Goal: Task Accomplishment & Management: Manage account settings

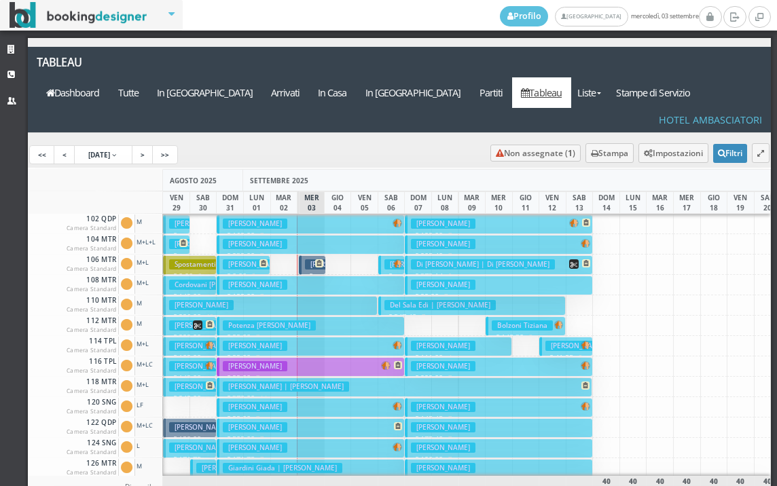
scroll to position [272, 0]
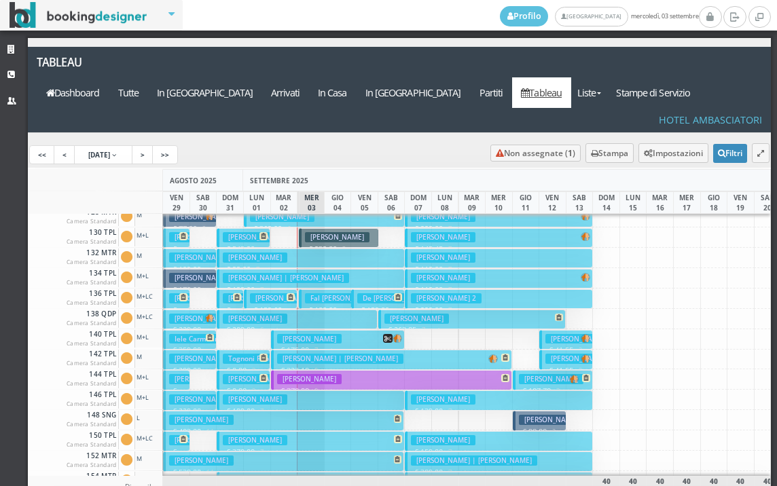
click at [345, 232] on h3 "Ghiuzan Emanuel" at bounding box center [337, 237] width 65 height 10
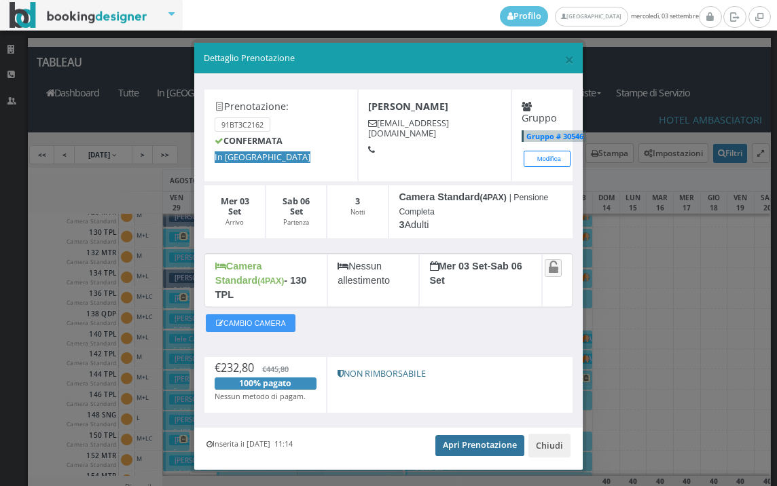
click at [472, 435] on link "Apri Prenotazione" at bounding box center [479, 445] width 89 height 20
click at [564, 63] on span "×" at bounding box center [569, 59] width 10 height 23
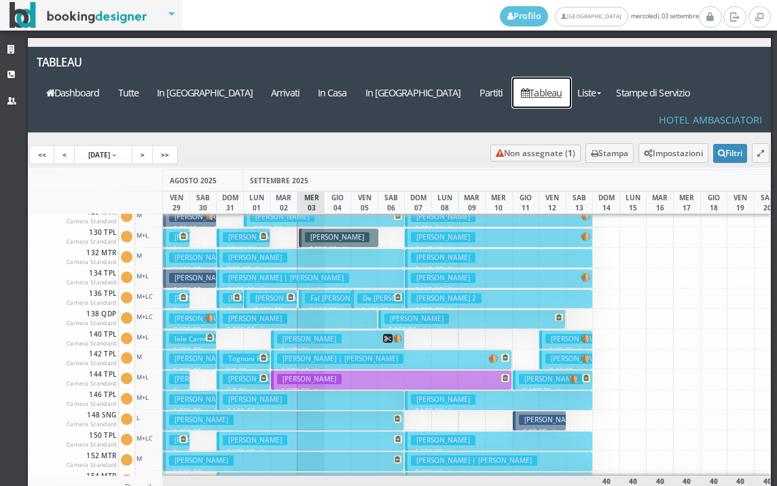
drag, startPoint x: 559, startPoint y: 63, endPoint x: 493, endPoint y: 169, distance: 124.8
click at [559, 77] on link "Tableau" at bounding box center [541, 92] width 59 height 31
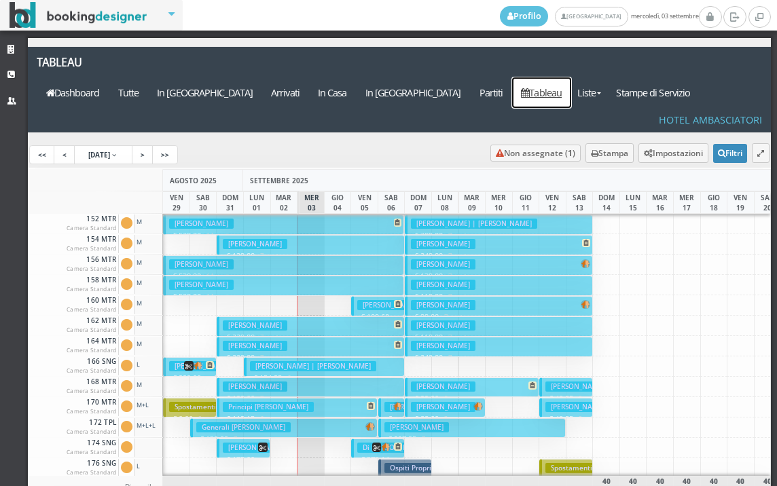
scroll to position [611, 0]
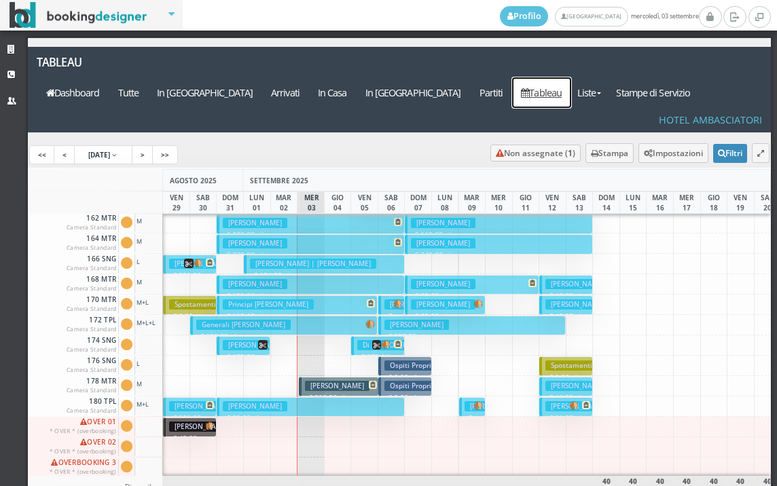
click at [327, 381] on h3 "Ghiuzan Emanuel" at bounding box center [337, 386] width 65 height 10
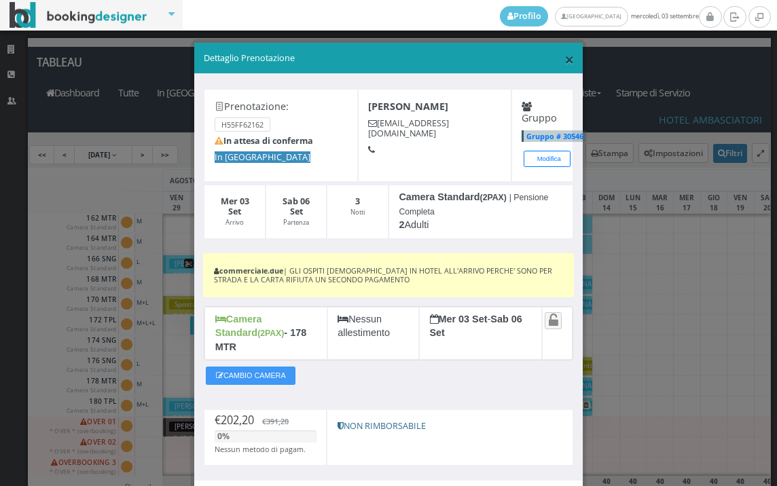
click at [564, 62] on span "×" at bounding box center [569, 59] width 10 height 23
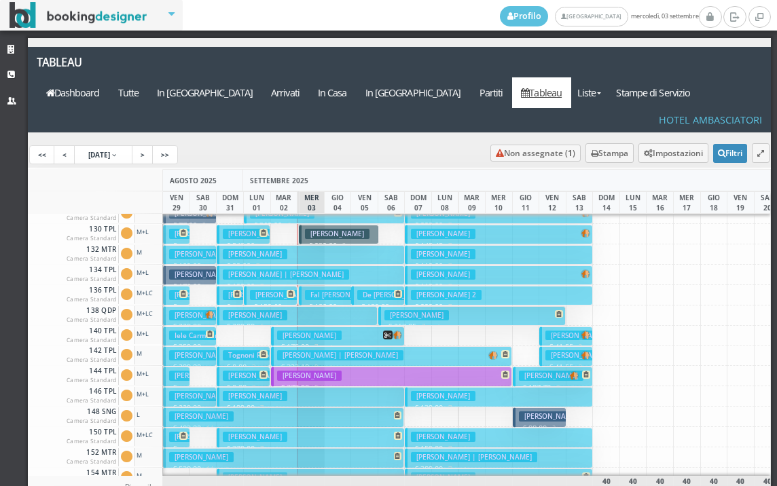
scroll to position [3, 0]
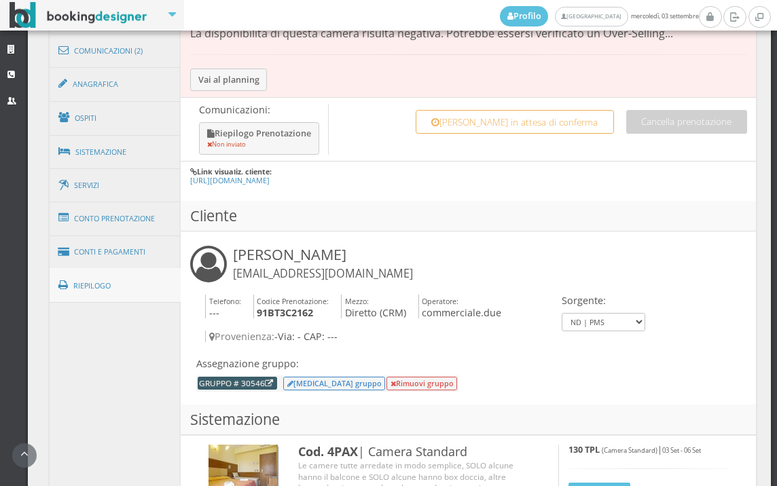
scroll to position [679, 0]
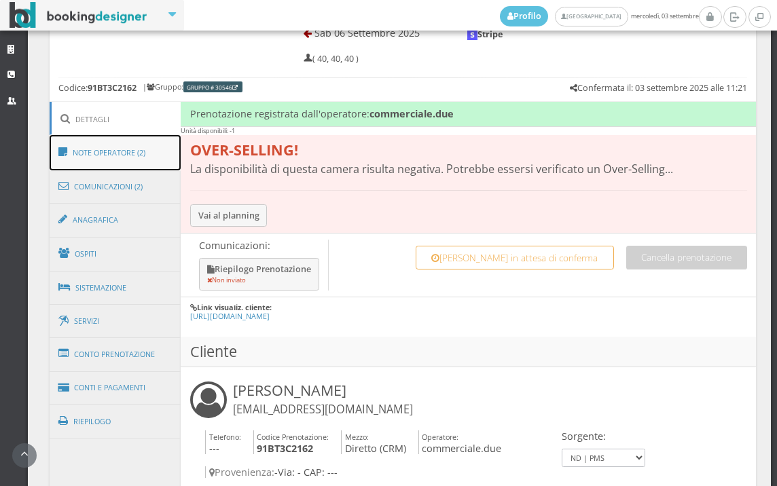
click at [141, 153] on link "Note Operatore (2)" at bounding box center [116, 152] width 132 height 35
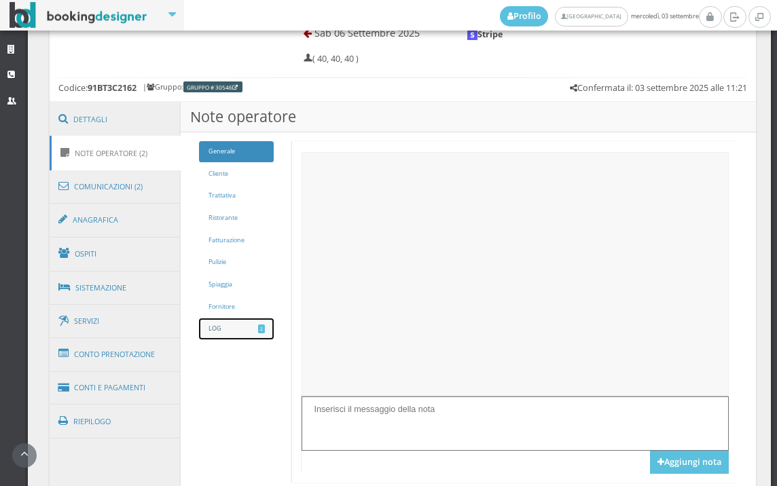
click at [251, 324] on link "LOG 2" at bounding box center [236, 329] width 75 height 21
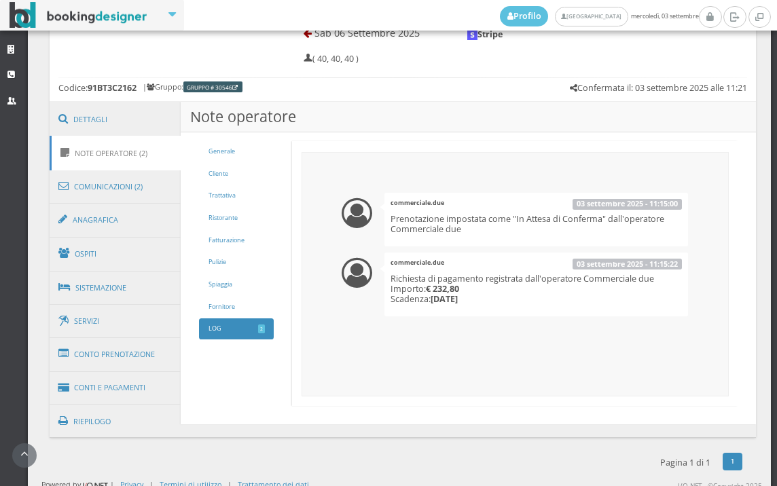
click at [385, 361] on ul "commerciale.due 03 settembre 2025 - 11:15:00 Prenotazione impostata come "In At…" at bounding box center [515, 274] width 427 height 245
click at [175, 423] on link "Riepilogo" at bounding box center [116, 421] width 132 height 35
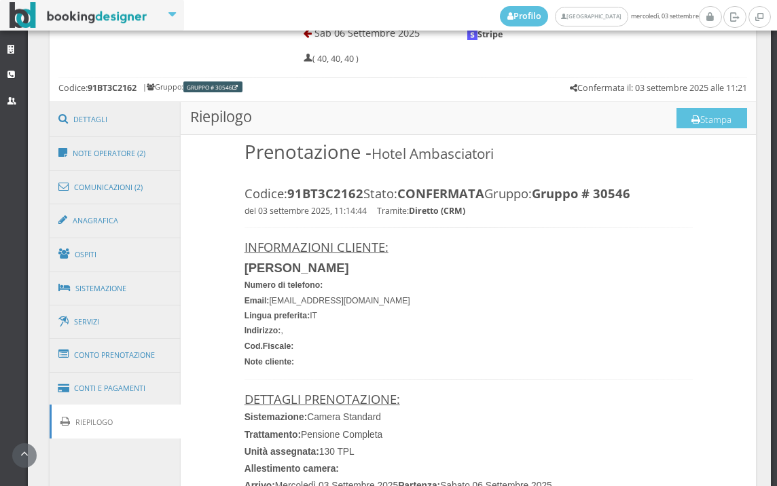
click at [175, 423] on link "Riepilogo" at bounding box center [116, 422] width 132 height 35
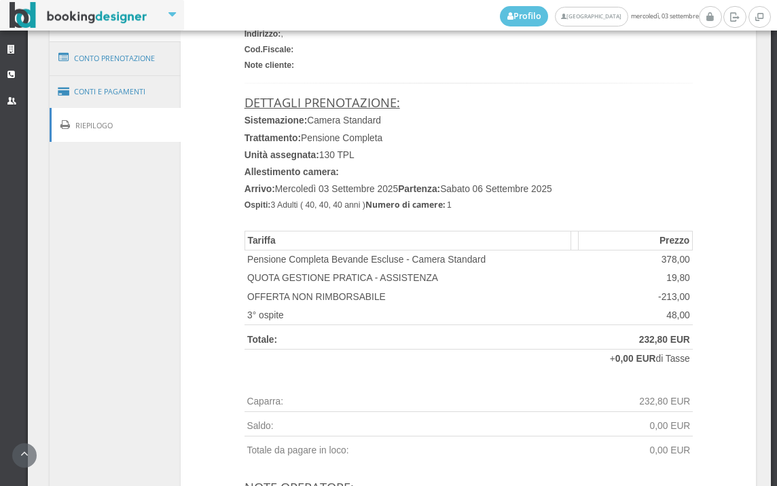
scroll to position [981, 0]
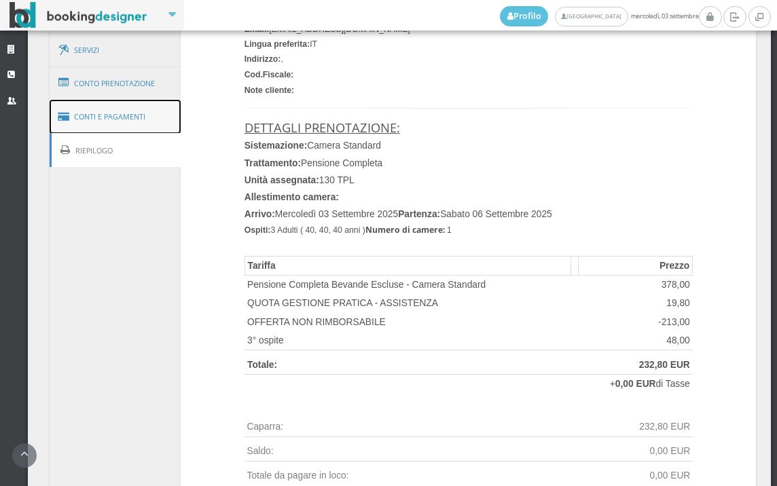
click at [132, 116] on link "Conti e Pagamenti" at bounding box center [116, 117] width 132 height 35
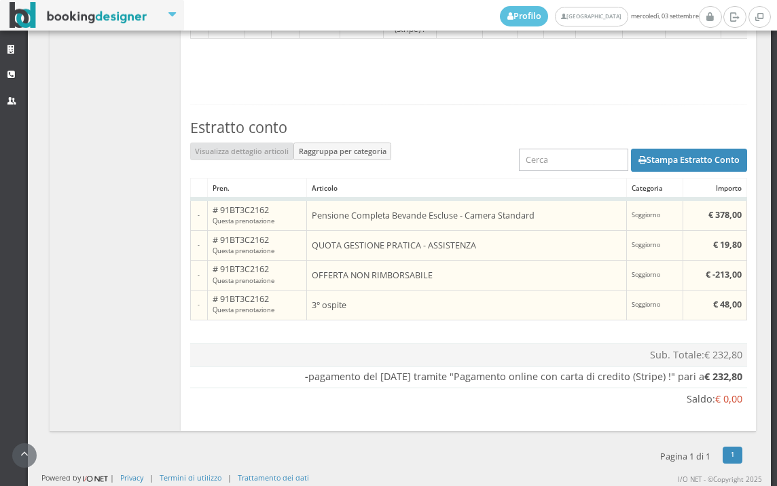
scroll to position [932, 0]
